Goal: Information Seeking & Learning: Learn about a topic

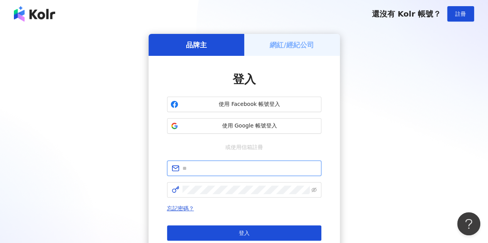
click at [225, 165] on input "text" at bounding box center [249, 168] width 134 height 8
type input "**********"
click button "登入" at bounding box center [244, 233] width 154 height 15
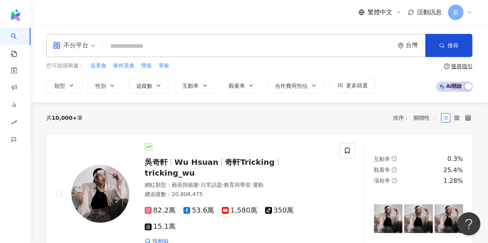
paste input "********"
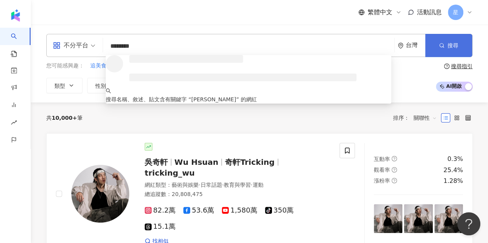
type input "********"
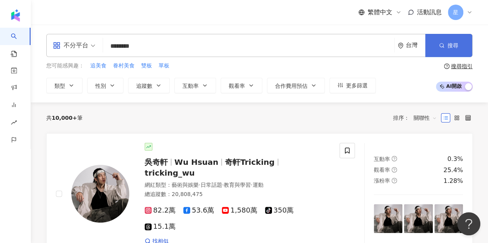
click at [439, 51] on button "搜尋" at bounding box center [448, 45] width 47 height 23
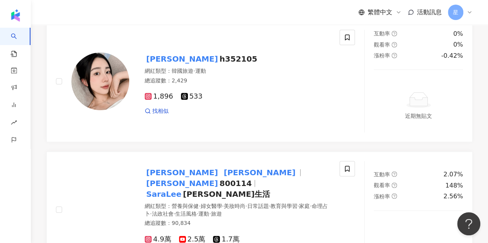
scroll to position [386, 0]
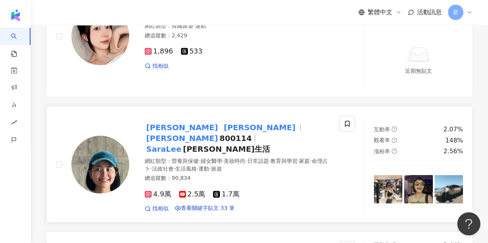
click at [222, 134] on mark "Lee" at bounding box center [259, 128] width 75 height 12
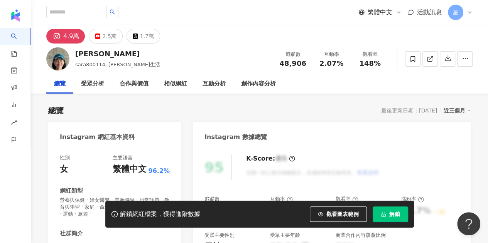
click at [394, 216] on span "解鎖" at bounding box center [394, 214] width 11 height 6
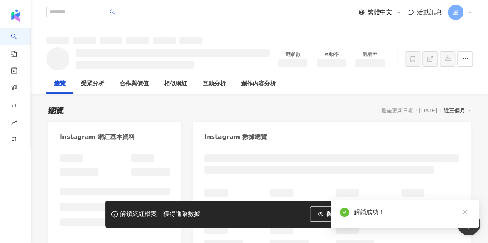
click at [471, 11] on icon at bounding box center [469, 12] width 6 height 6
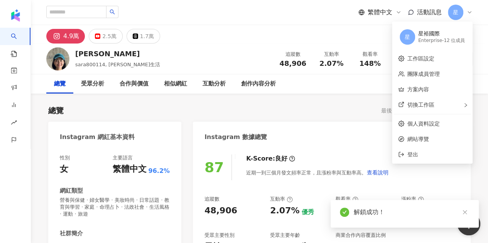
click at [468, 214] on link at bounding box center [465, 213] width 10 height 10
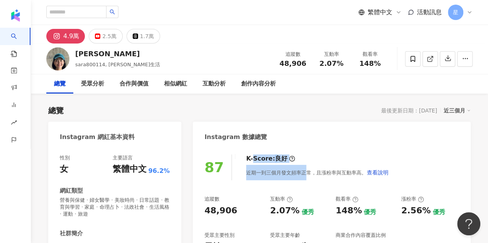
drag, startPoint x: 250, startPoint y: 156, endPoint x: 302, endPoint y: 157, distance: 51.7
click at [302, 157] on div "K-Score : 良好 近期一到三個月發文頻率正常，且漲粉率與互動率高。 查看說明" at bounding box center [313, 168] width 150 height 26
click at [314, 160] on div "K-Score : 良好 近期一到三個月發文頻率正常，且漲粉率與互動率高。 查看說明" at bounding box center [313, 168] width 150 height 26
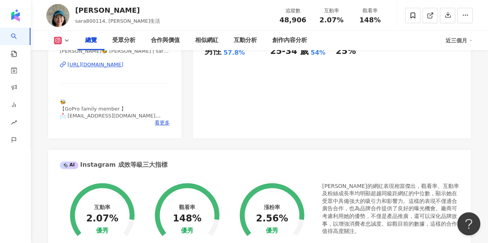
scroll to position [231, 0]
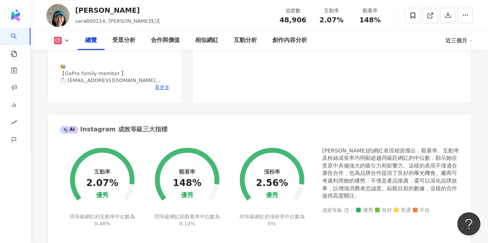
click at [160, 87] on span "看更多" at bounding box center [162, 87] width 15 height 7
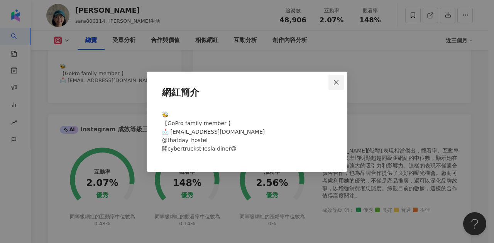
click at [339, 80] on icon "close" at bounding box center [336, 82] width 6 height 6
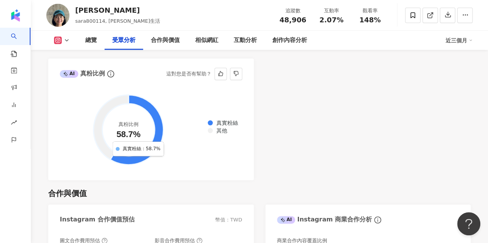
scroll to position [926, 0]
